Goal: Navigation & Orientation: Find specific page/section

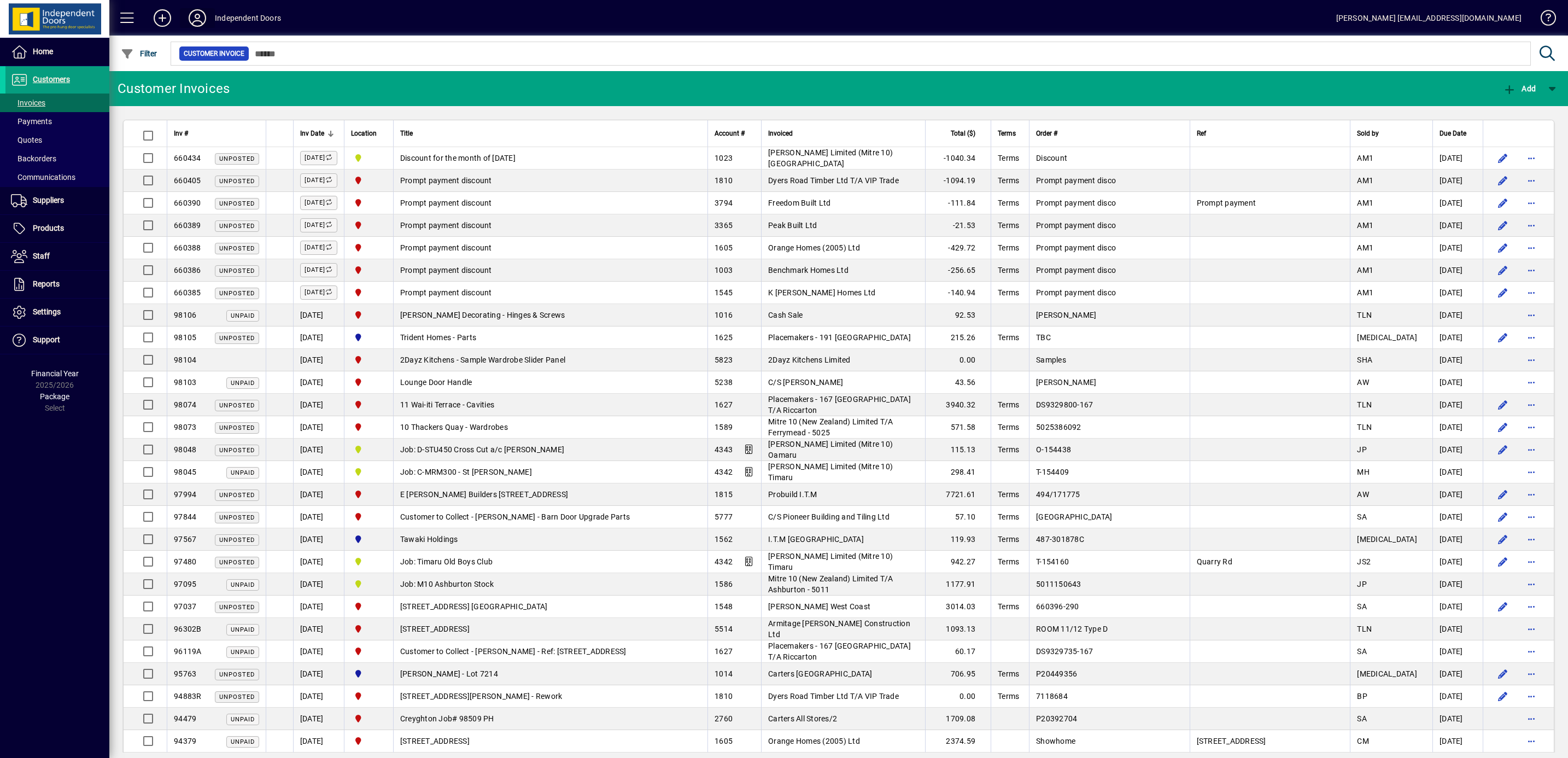
click at [195, 13] on icon at bounding box center [197, 18] width 22 height 18
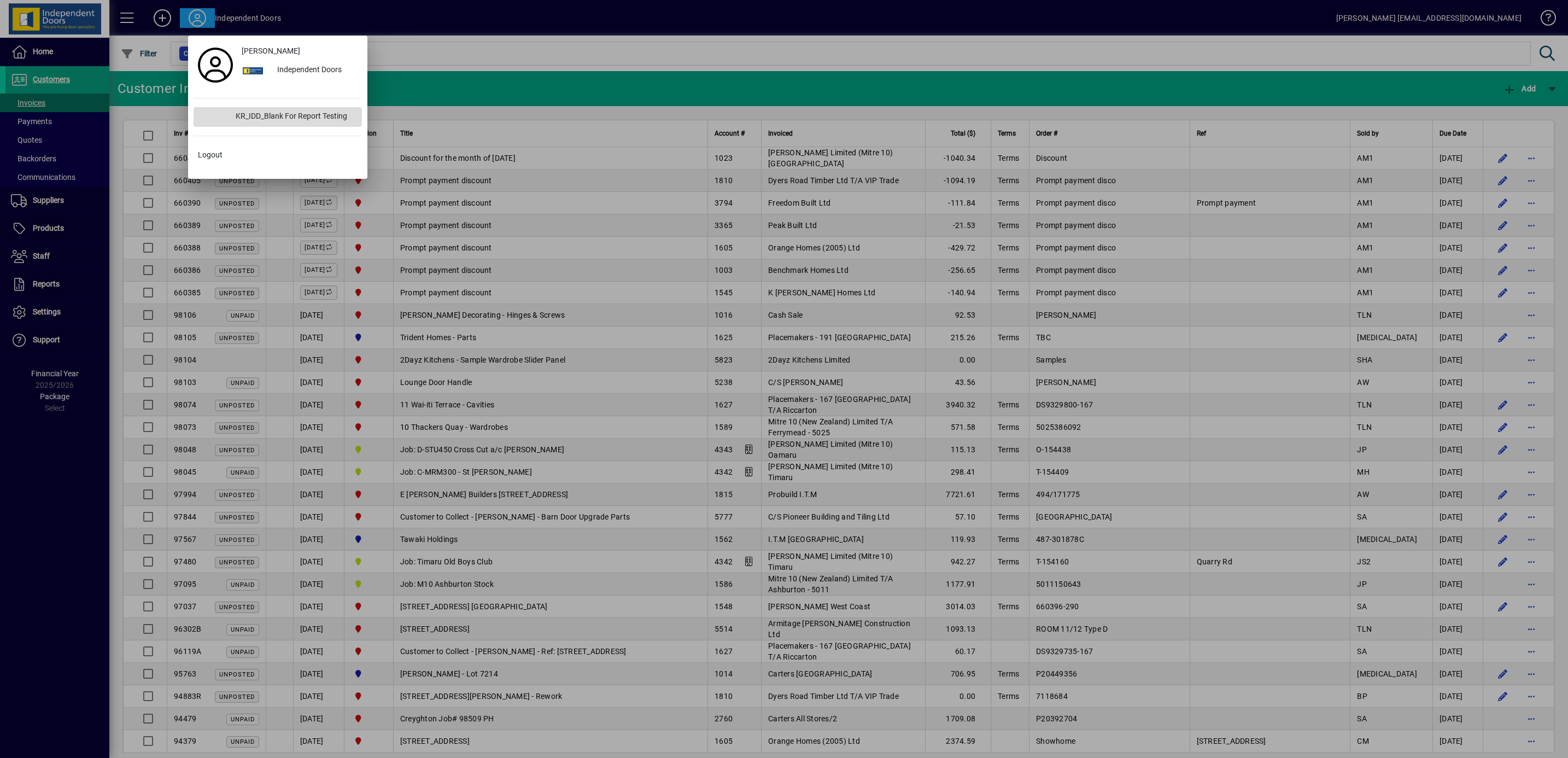
click at [265, 121] on div "KR_IDD_Blank For Report Testing" at bounding box center [295, 117] width 135 height 20
